Goal: Task Accomplishment & Management: Manage account settings

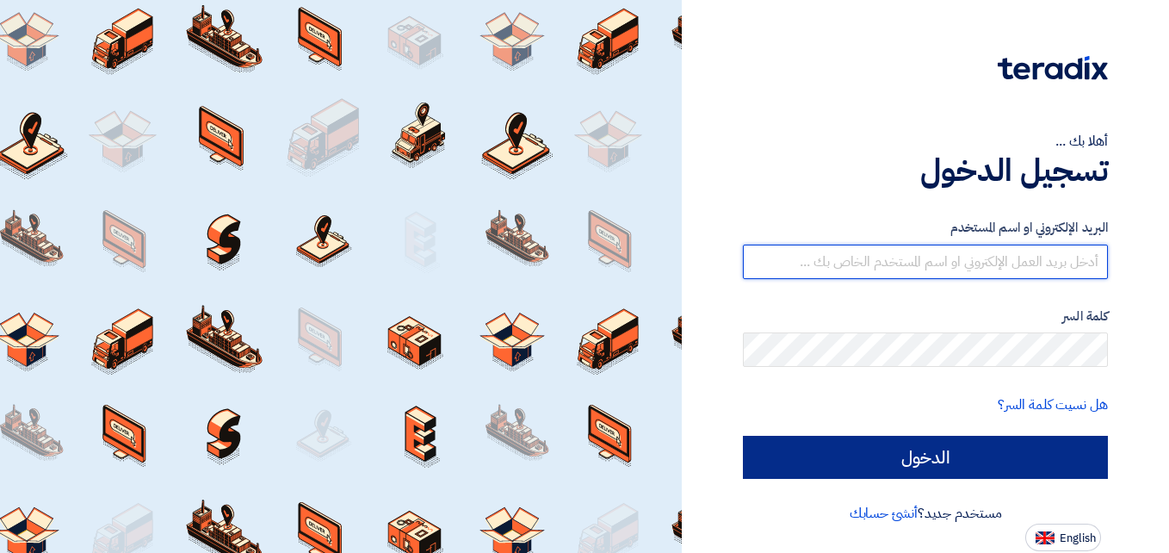
type input "el7amd.company@gmail.com"
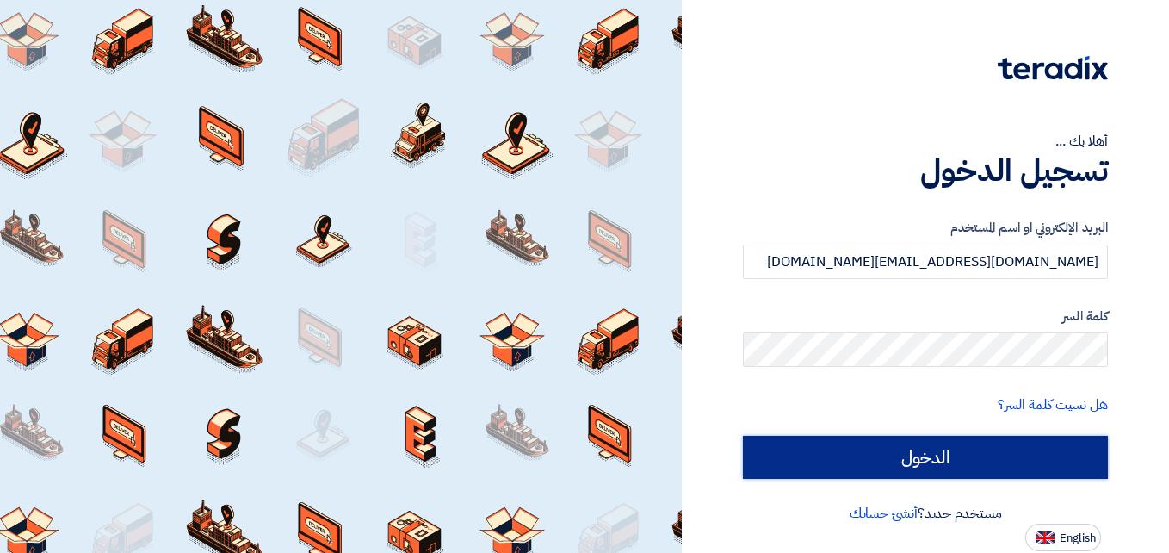
click at [842, 446] on input "الدخول" at bounding box center [925, 457] width 365 height 43
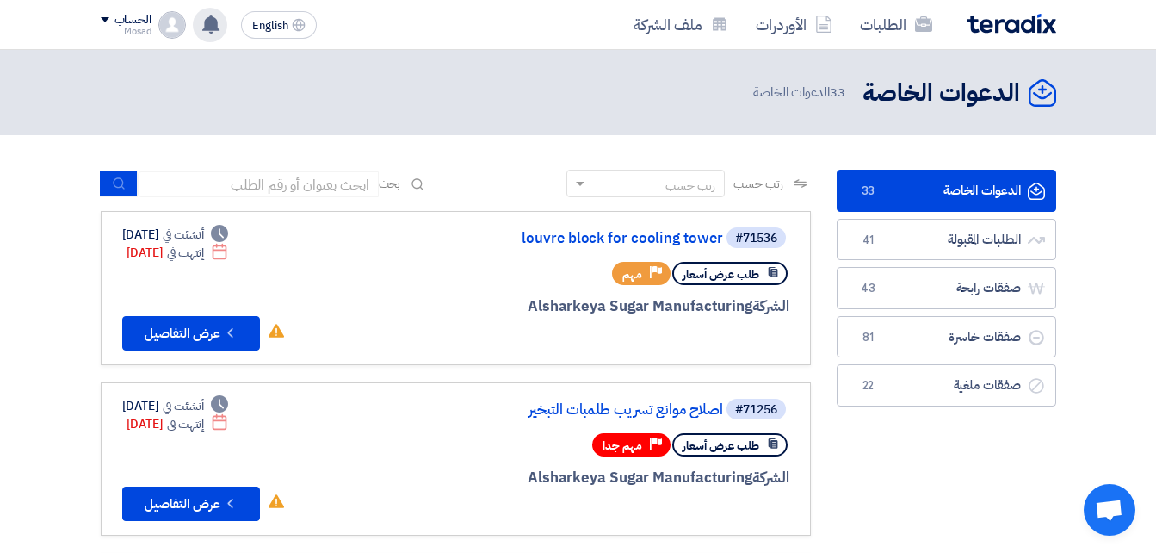
click at [209, 25] on use at bounding box center [210, 24] width 17 height 19
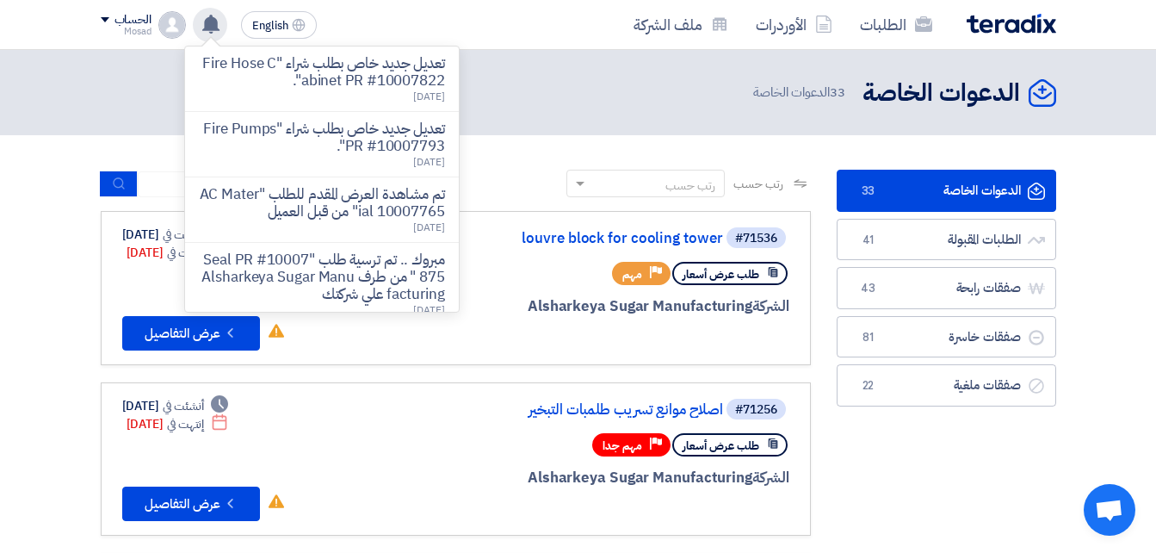
click at [209, 25] on use at bounding box center [210, 24] width 17 height 19
